Goal: Task Accomplishment & Management: Manage account settings

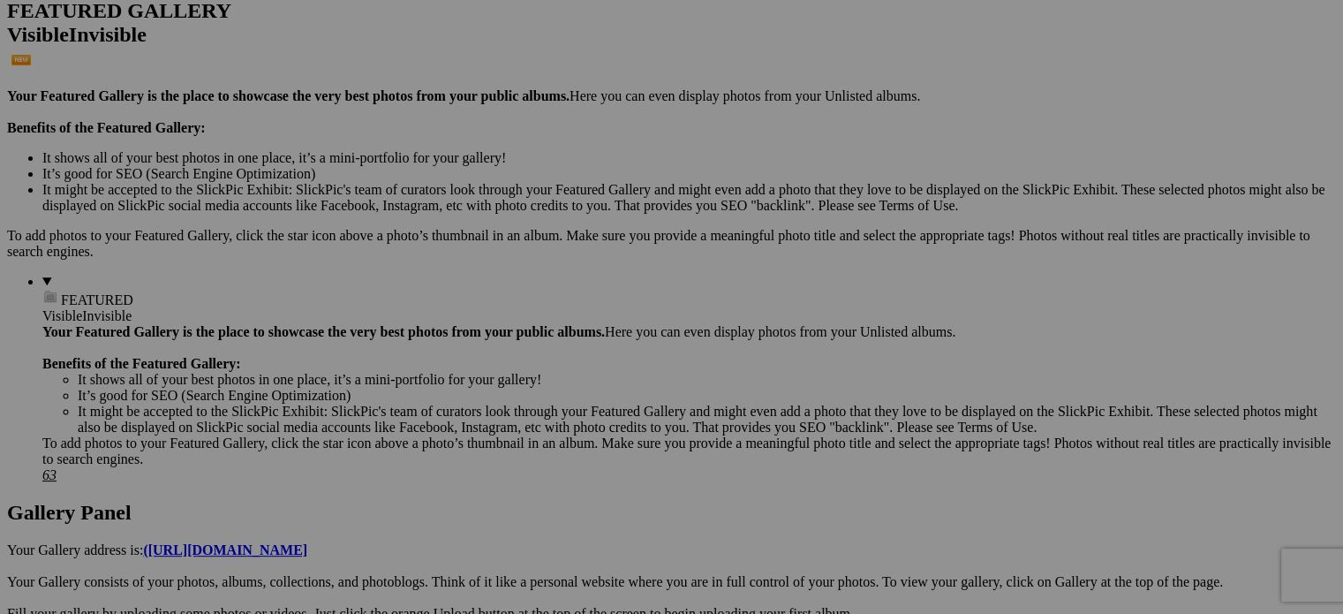
scroll to position [530, 0]
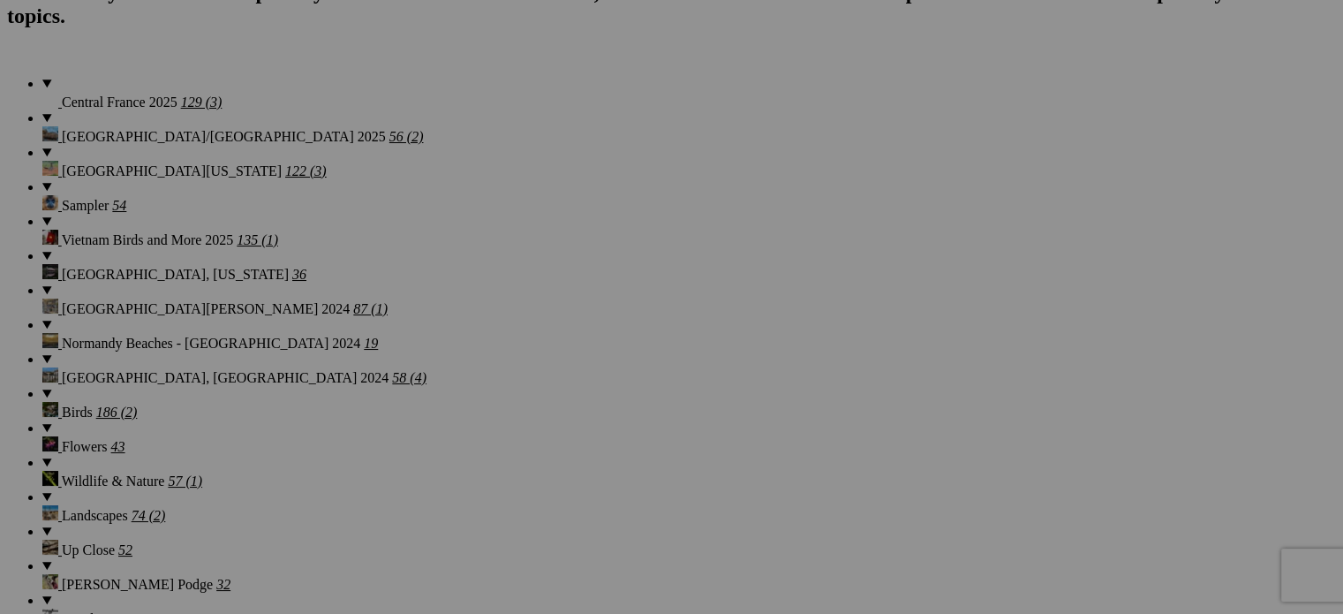
scroll to position [1325, 0]
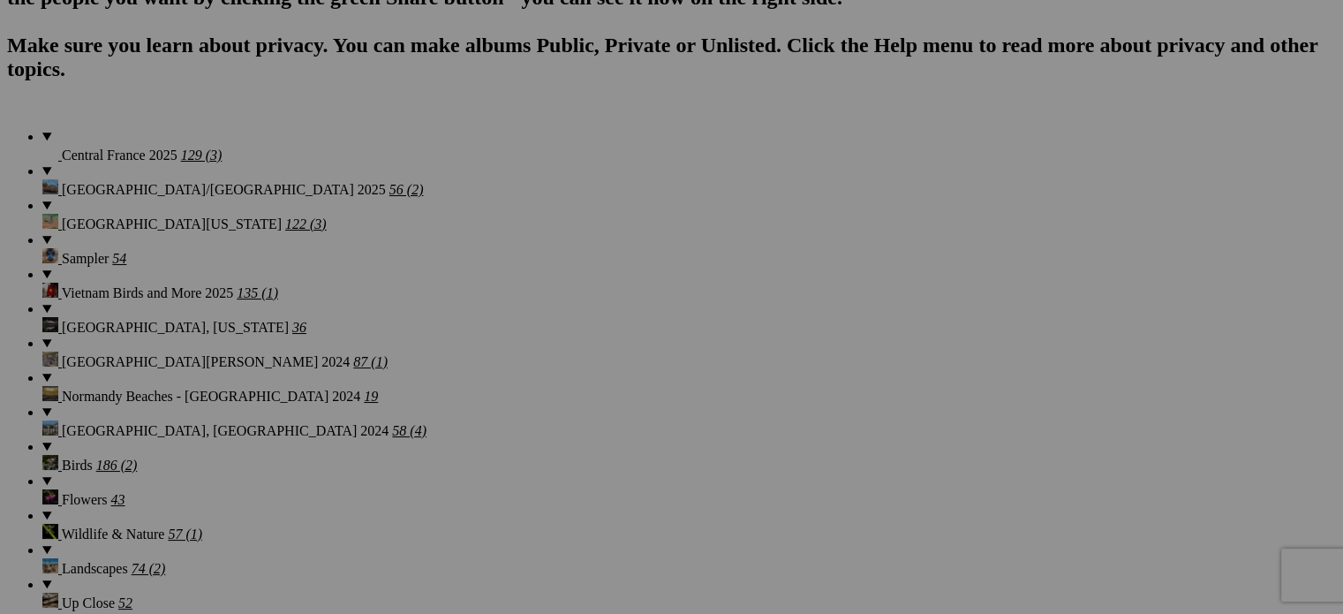
type input "Amaury (Stephanie's cousin) in his workshop - Château de Lalande"
type input "Walled Garden gate - Château de Lalande"
